Goal: Task Accomplishment & Management: Use online tool/utility

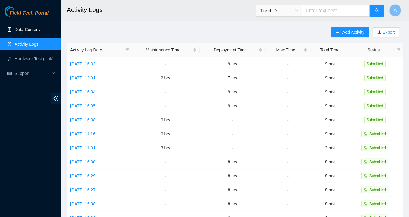
click at [29, 28] on link "Data Centers" at bounding box center [27, 29] width 25 height 5
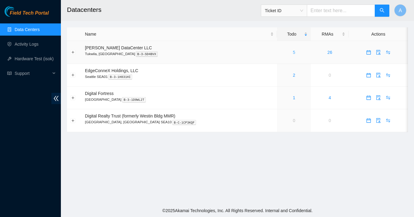
click at [293, 51] on link "5" at bounding box center [294, 52] width 2 height 5
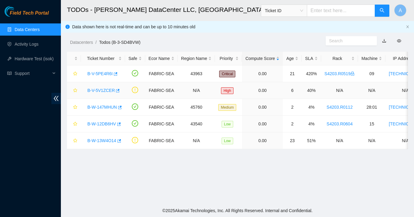
click at [102, 89] on link "B-V-5V1ZCER" at bounding box center [100, 90] width 27 height 5
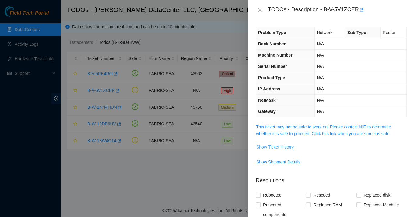
click at [279, 147] on span "Show Ticket History" at bounding box center [274, 147] width 37 height 7
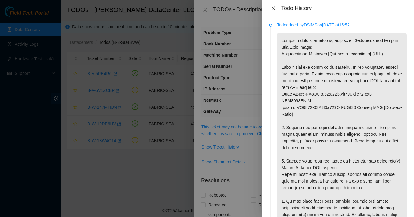
click at [275, 8] on icon "close" at bounding box center [273, 8] width 5 height 5
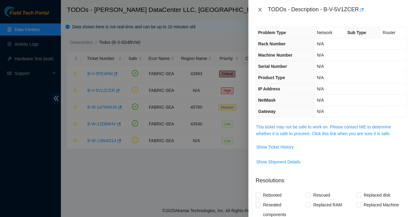
click at [261, 8] on icon "close" at bounding box center [259, 10] width 3 height 4
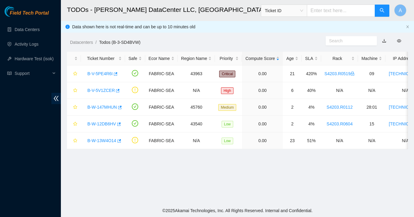
click at [207, 172] on main "TODOs - [PERSON_NAME] DataCenter LLC, [GEOGRAPHIC_DATA], [GEOGRAPHIC_DATA] Tick…" at bounding box center [237, 102] width 353 height 204
